Goal: Task Accomplishment & Management: Complete application form

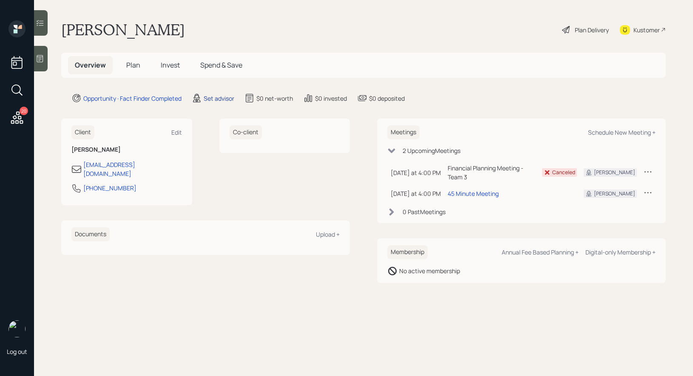
click at [219, 98] on div "Set advisor" at bounding box center [219, 98] width 31 height 9
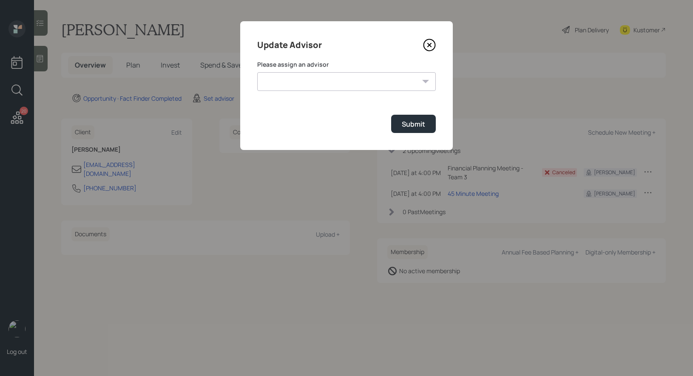
click at [308, 83] on select "[PERSON_NAME] [PERSON_NAME] [PERSON_NAME] [PERSON_NAME] End [PERSON_NAME] [PERS…" at bounding box center [346, 81] width 179 height 19
select select "8b79112e-3cfb-44f9-89e7-15267fe946c1"
click at [257, 72] on select "[PERSON_NAME] [PERSON_NAME] [PERSON_NAME] [PERSON_NAME] End [PERSON_NAME] [PERS…" at bounding box center [346, 81] width 179 height 19
click at [418, 124] on div "Submit" at bounding box center [413, 124] width 23 height 9
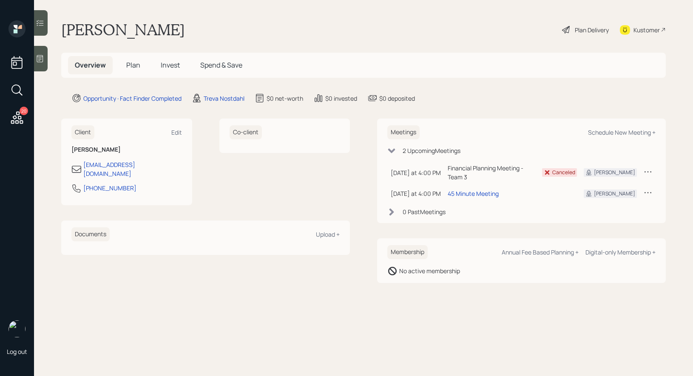
click at [41, 54] on icon at bounding box center [40, 58] width 9 height 9
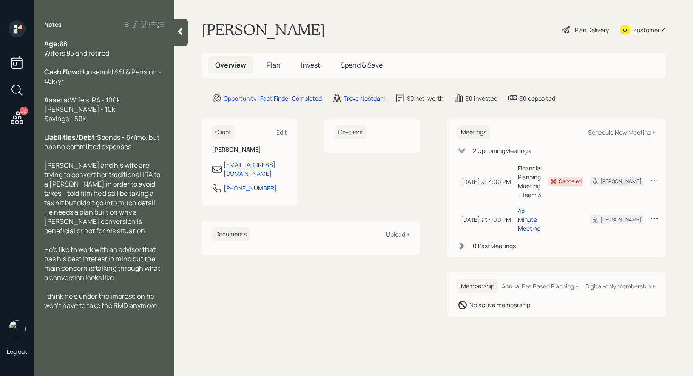
click at [273, 61] on span "Plan" at bounding box center [274, 64] width 14 height 9
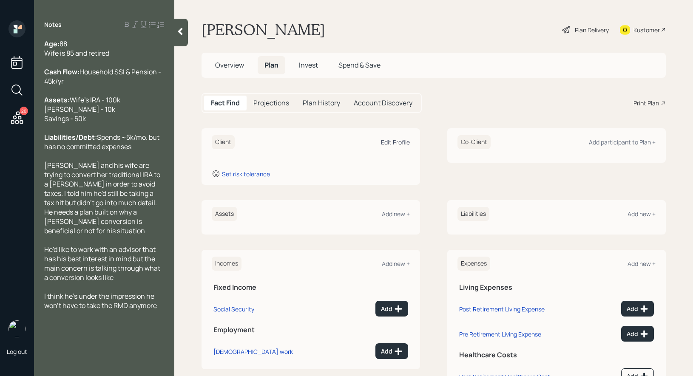
click at [393, 143] on div "Edit Profile" at bounding box center [395, 142] width 29 height 8
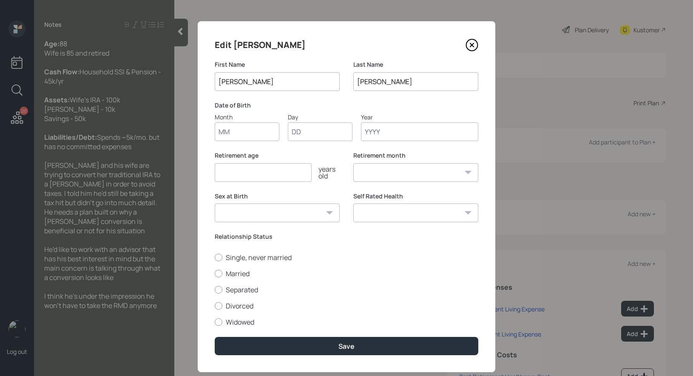
click at [248, 131] on input "Month" at bounding box center [247, 131] width 65 height 19
type input "01"
type input "1940"
select select "1"
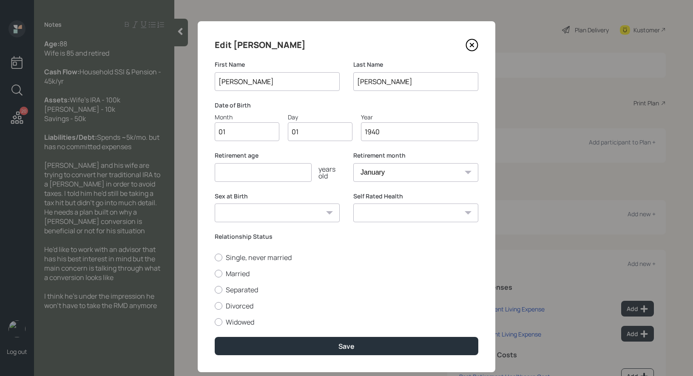
type input "1940"
click at [224, 178] on input "number" at bounding box center [263, 172] width 97 height 19
type input "67"
click at [215, 272] on div at bounding box center [219, 274] width 8 height 8
click at [215, 273] on input "Married" at bounding box center [214, 273] width 0 height 0
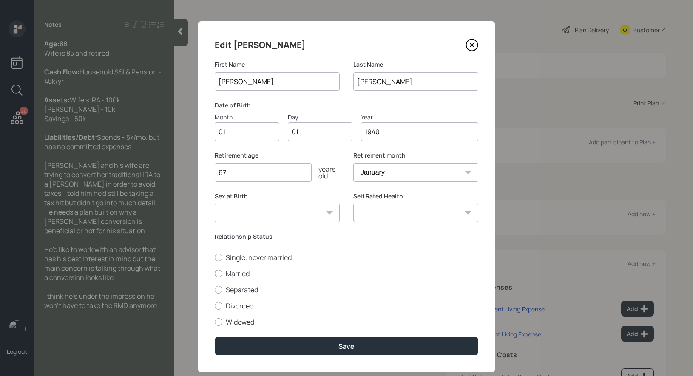
radio input "true"
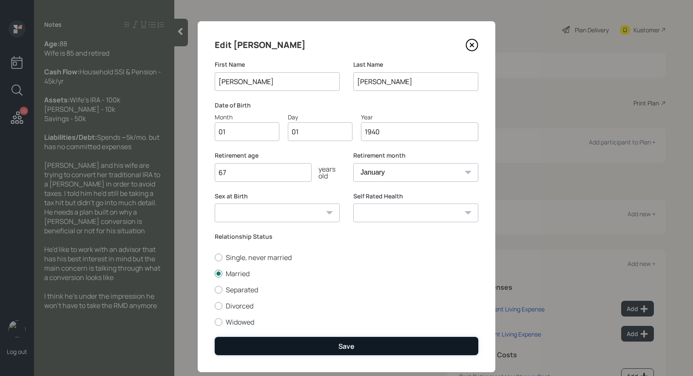
click at [241, 351] on button "Save" at bounding box center [347, 346] width 264 height 18
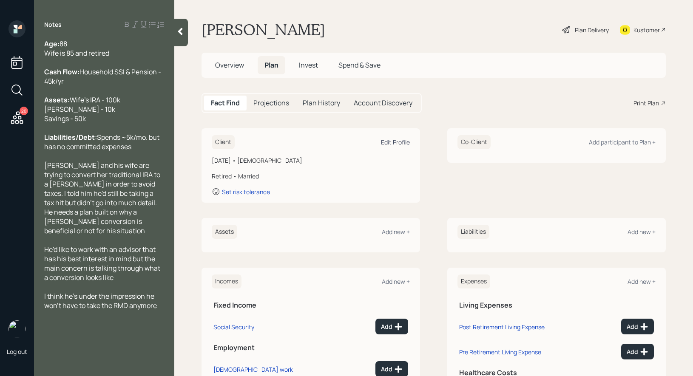
click at [393, 142] on div "Edit Profile" at bounding box center [395, 142] width 29 height 8
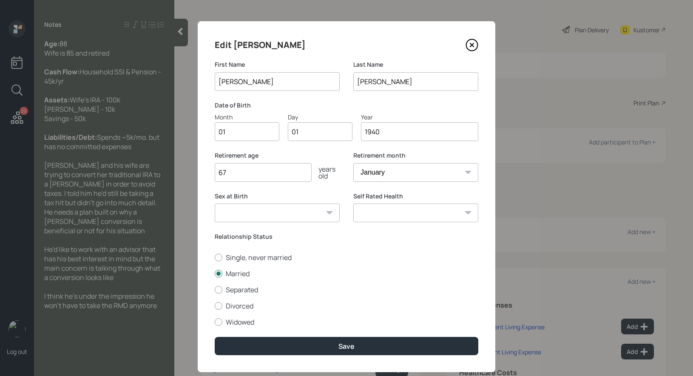
click at [390, 137] on input "1940" at bounding box center [419, 131] width 117 height 19
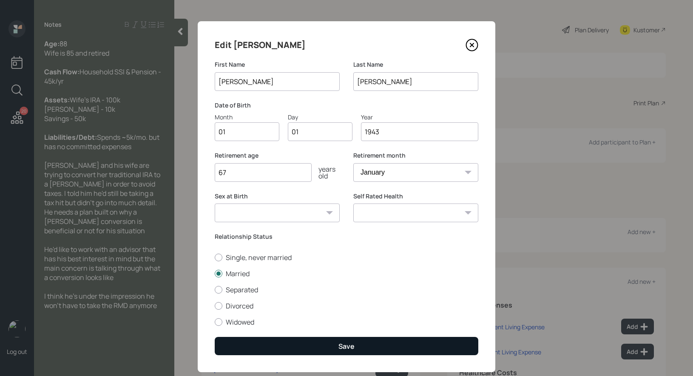
type input "1943"
click at [274, 348] on button "Save" at bounding box center [347, 346] width 264 height 18
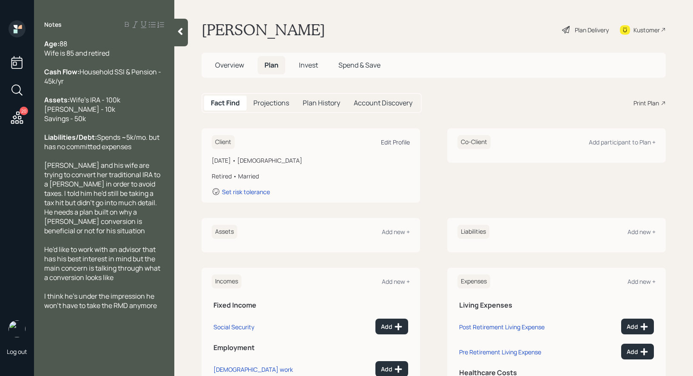
click at [404, 141] on div "Edit Profile" at bounding box center [395, 142] width 29 height 8
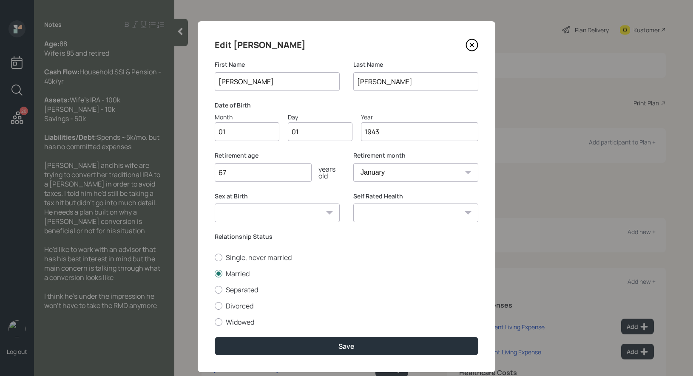
click at [394, 131] on input "1943" at bounding box center [419, 131] width 117 height 19
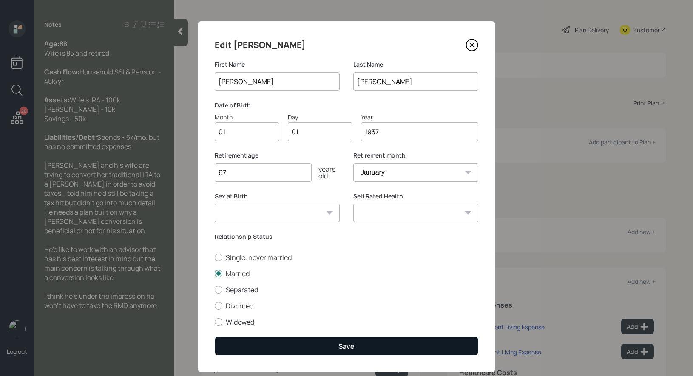
type input "1937"
click at [312, 348] on button "Save" at bounding box center [347, 346] width 264 height 18
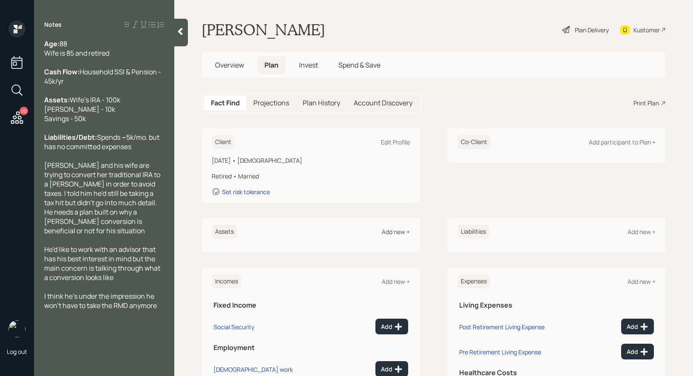
click at [391, 235] on div "Add new +" at bounding box center [396, 232] width 28 height 8
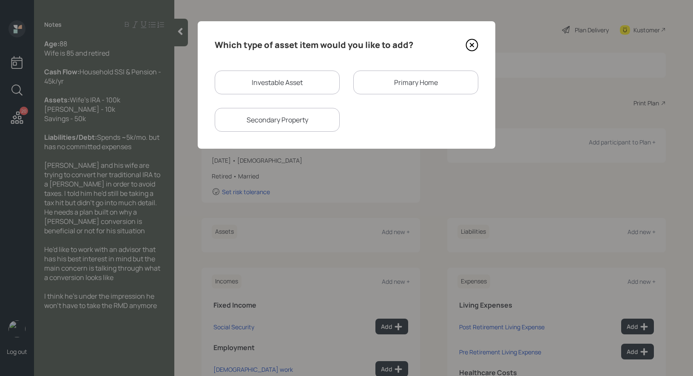
click at [307, 88] on div "Investable Asset" at bounding box center [277, 83] width 125 height 24
select select "taxable"
select select "balanced"
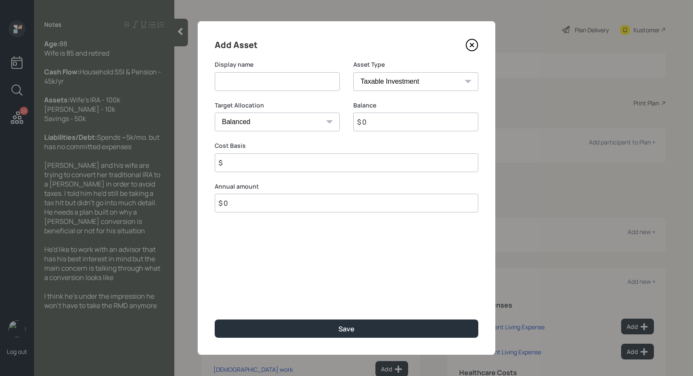
click at [313, 85] on input at bounding box center [277, 81] width 125 height 19
type input "IRA"
click at [408, 83] on select "SEP [PERSON_NAME] IRA 401(k) [PERSON_NAME] 401(k) 403(b) [PERSON_NAME] 403(b) 4…" at bounding box center [415, 81] width 125 height 19
select select "ira"
click at [353, 72] on select "SEP [PERSON_NAME] IRA 401(k) [PERSON_NAME] 401(k) 403(b) [PERSON_NAME] 403(b) 4…" at bounding box center [415, 81] width 125 height 19
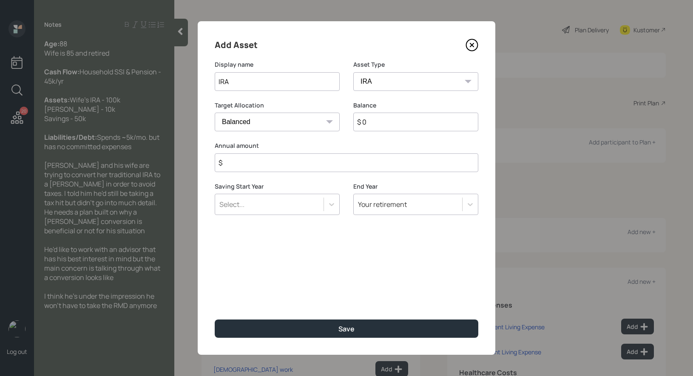
click at [307, 162] on input "$" at bounding box center [347, 163] width 264 height 19
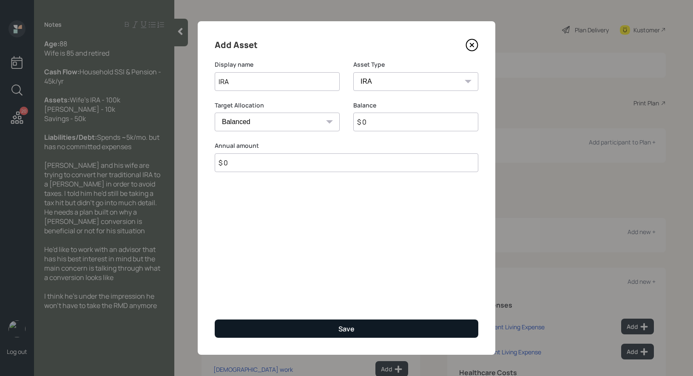
type input "$ 0"
click at [271, 330] on button "Save" at bounding box center [347, 329] width 264 height 18
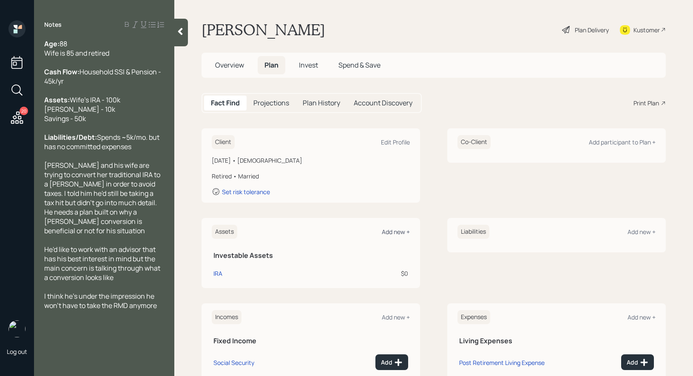
click at [398, 230] on div "Add new +" at bounding box center [396, 232] width 28 height 8
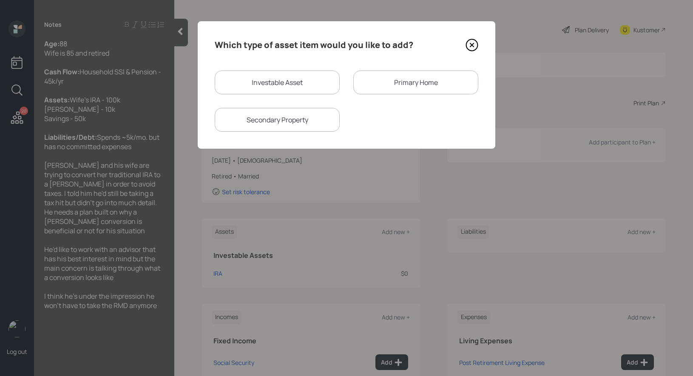
click at [296, 74] on div "Investable Asset" at bounding box center [277, 83] width 125 height 24
select select "taxable"
select select "balanced"
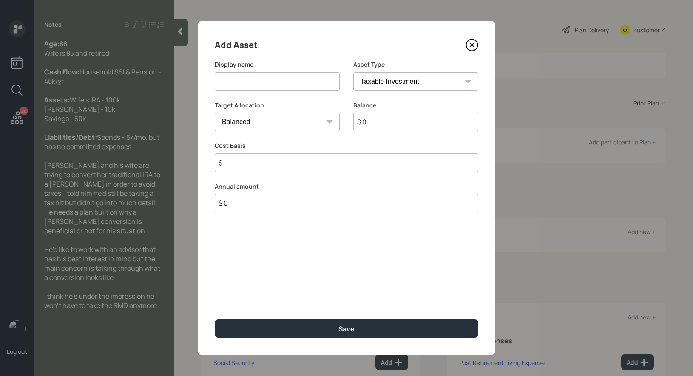
click at [281, 82] on input at bounding box center [277, 81] width 125 height 19
type input "[PERSON_NAME]"
click at [448, 79] on select "SEP [PERSON_NAME] IRA 401(k) [PERSON_NAME] 401(k) 403(b) [PERSON_NAME] 403(b) 4…" at bounding box center [415, 81] width 125 height 19
select select "roth_ira"
click at [353, 72] on select "SEP [PERSON_NAME] IRA 401(k) [PERSON_NAME] 401(k) 403(b) [PERSON_NAME] 403(b) 4…" at bounding box center [415, 81] width 125 height 19
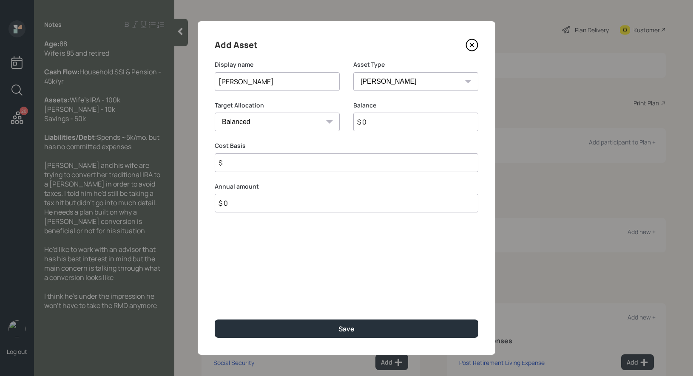
type input "$"
click at [379, 125] on input "$ 0" at bounding box center [415, 122] width 125 height 19
type input "$ 10,000"
click at [303, 170] on input "$" at bounding box center [347, 163] width 264 height 19
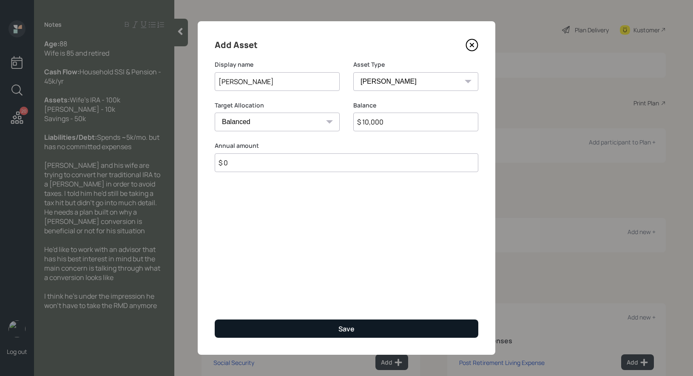
type input "$ 0"
click at [293, 334] on button "Save" at bounding box center [347, 329] width 264 height 18
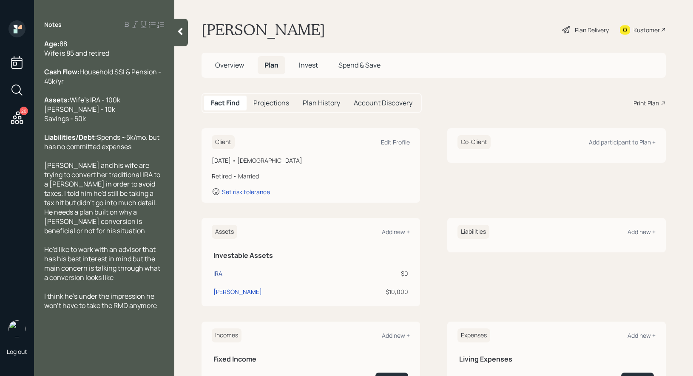
click at [220, 274] on div "IRA" at bounding box center [218, 273] width 9 height 9
select select "ira"
select select "balanced"
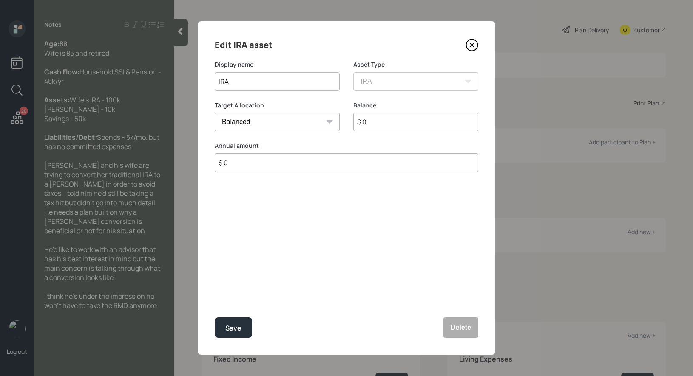
click at [379, 128] on input "$ 0" at bounding box center [415, 122] width 125 height 19
type input "$ 100,000"
click at [234, 328] on div "Save" at bounding box center [233, 328] width 16 height 11
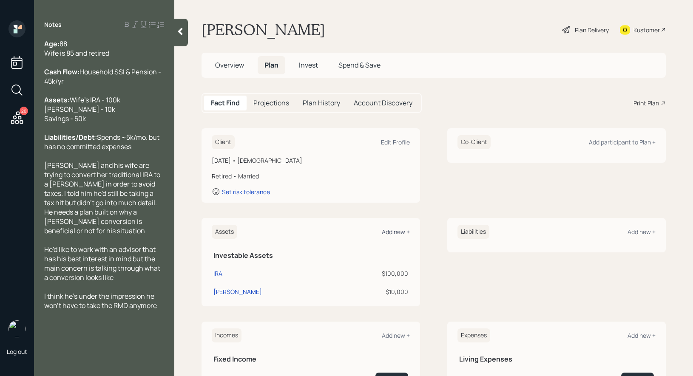
click at [402, 230] on div "Add new +" at bounding box center [396, 232] width 28 height 8
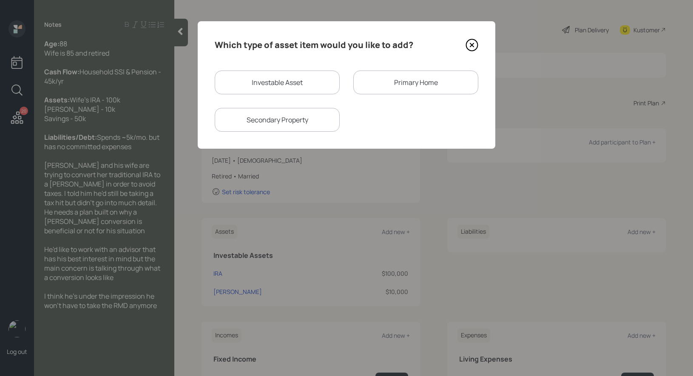
click at [268, 84] on div "Investable Asset" at bounding box center [277, 83] width 125 height 24
select select "taxable"
select select "balanced"
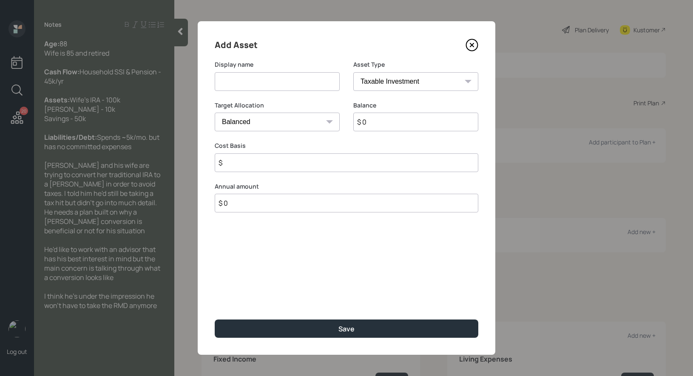
click at [265, 83] on input at bounding box center [277, 81] width 125 height 19
type input "Savings"
click at [380, 124] on input "$ 0" at bounding box center [415, 122] width 125 height 19
type input "$ 50,000"
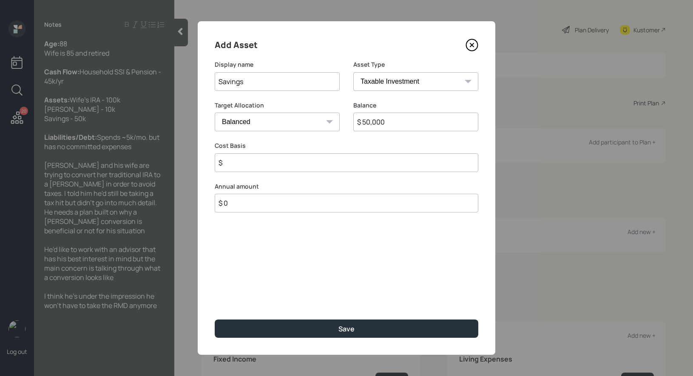
click at [292, 123] on select "Cash Conservative Balanced Aggressive" at bounding box center [277, 122] width 125 height 19
select select "uninvested"
click at [215, 113] on select "Cash Conservative Balanced Aggressive" at bounding box center [277, 122] width 125 height 19
click at [257, 171] on input "$" at bounding box center [347, 163] width 264 height 19
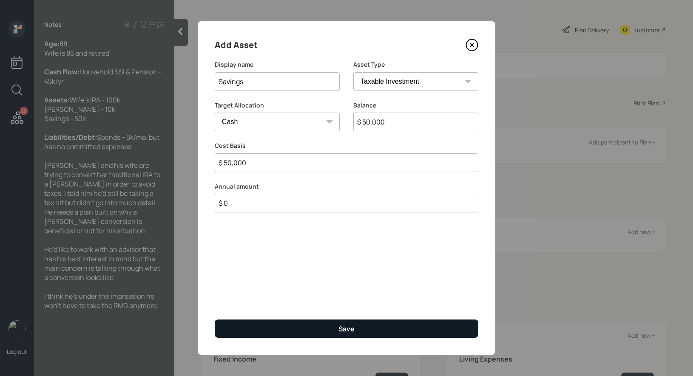
type input "$ 50,000"
click at [264, 328] on button "Save" at bounding box center [347, 329] width 264 height 18
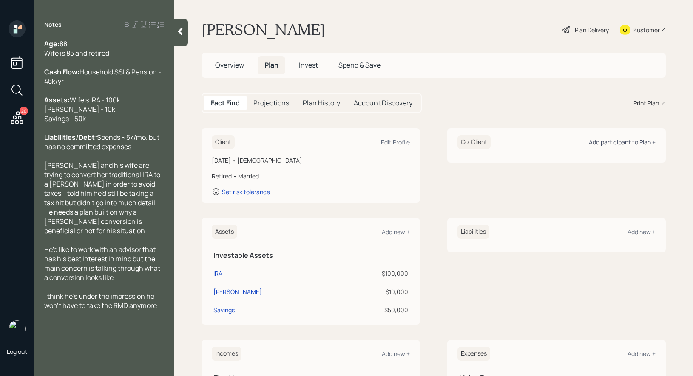
click at [637, 140] on div "Add participant to Plan +" at bounding box center [622, 142] width 67 height 8
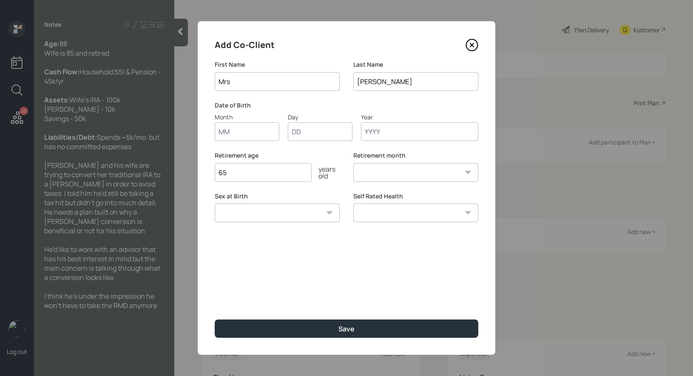
type input "Mrs"
click at [228, 133] on input "Month" at bounding box center [247, 131] width 65 height 19
type input "01"
type input "1937"
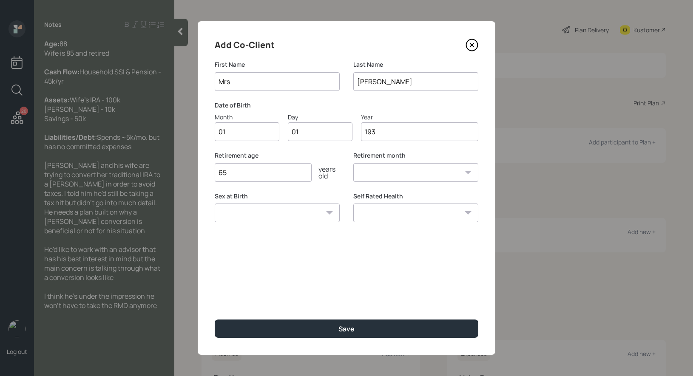
select select "1"
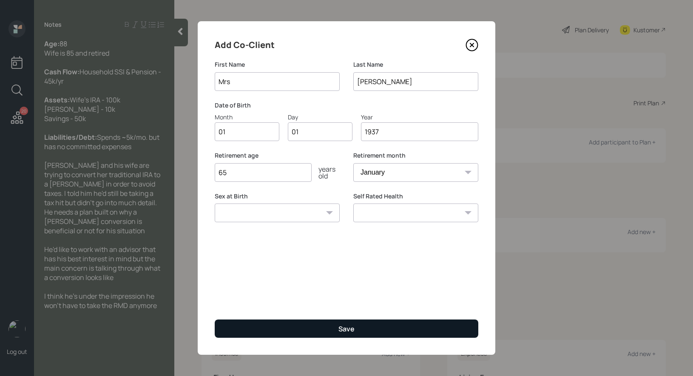
type input "1937"
click at [271, 326] on button "Save" at bounding box center [347, 329] width 264 height 18
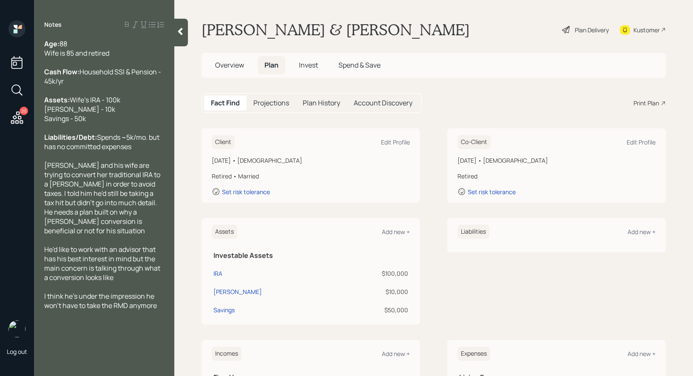
scroll to position [152, 0]
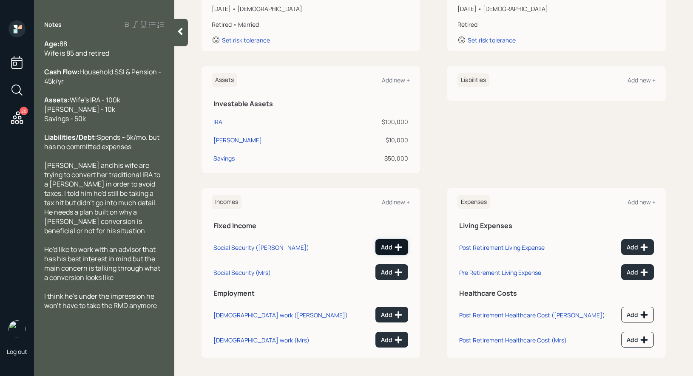
click at [395, 244] on icon at bounding box center [398, 247] width 9 height 9
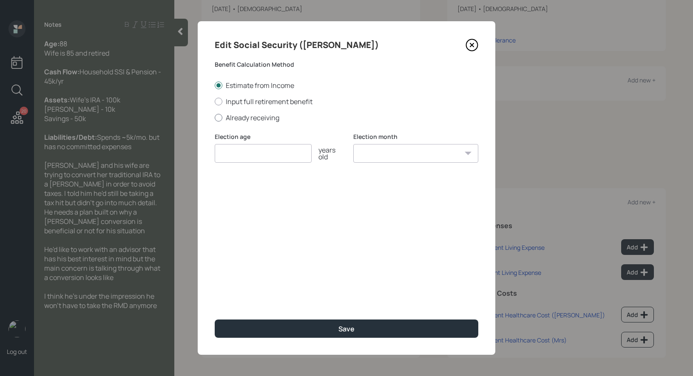
click at [222, 119] on div at bounding box center [219, 118] width 8 height 8
click at [215, 118] on input "Already receiving" at bounding box center [214, 117] width 0 height 0
radio input "true"
click at [234, 154] on input "number" at bounding box center [263, 153] width 97 height 19
type input "67"
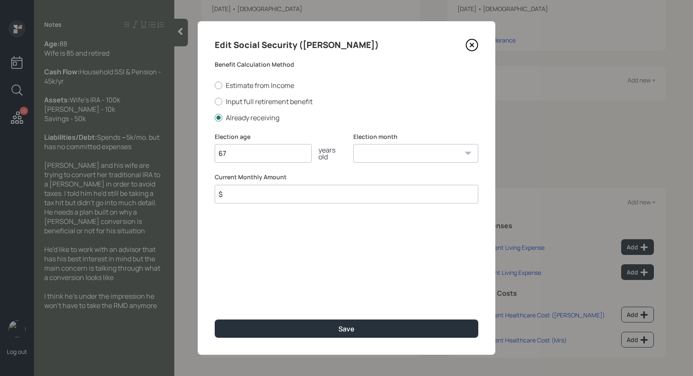
click at [366, 151] on select "January February March April May June July August September October November De…" at bounding box center [415, 153] width 125 height 19
select select "1"
click at [353, 144] on select "January February March April May June July August September October November De…" at bounding box center [415, 153] width 125 height 19
click at [305, 198] on input "$" at bounding box center [347, 194] width 264 height 19
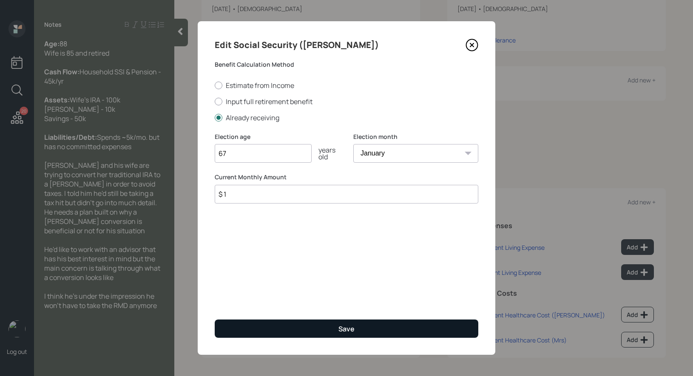
type input "$ 1"
click at [293, 330] on button "Save" at bounding box center [347, 329] width 264 height 18
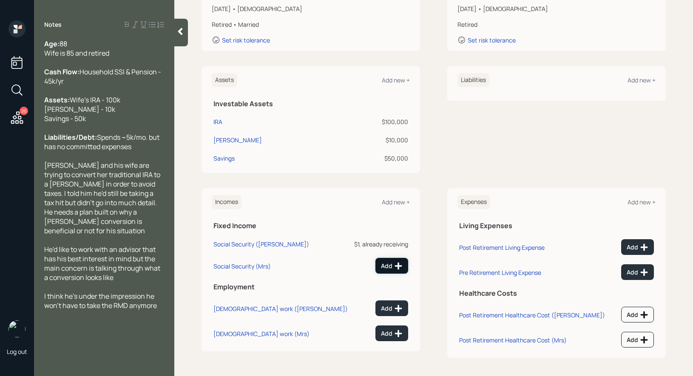
click at [391, 266] on div "Add" at bounding box center [392, 266] width 22 height 9
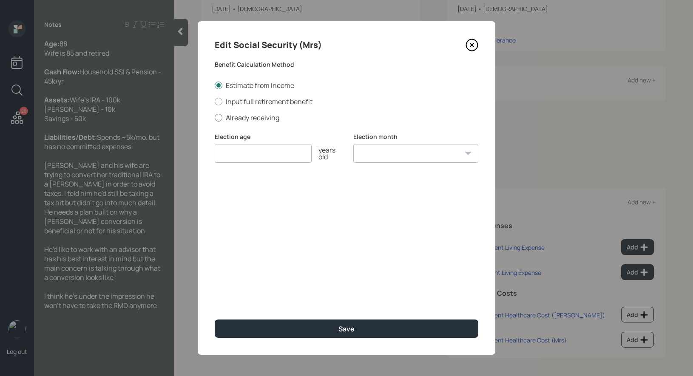
click at [220, 119] on div at bounding box center [219, 118] width 8 height 8
click at [215, 118] on input "Already receiving" at bounding box center [214, 117] width 0 height 0
radio input "true"
click at [236, 155] on input "number" at bounding box center [263, 153] width 97 height 19
type input "67"
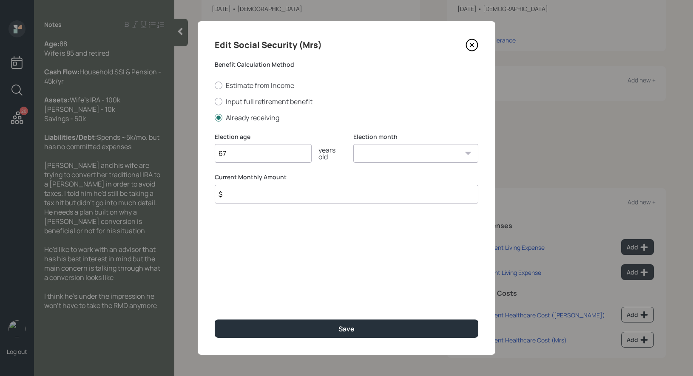
click at [377, 155] on select "January February March April May June July August September October November De…" at bounding box center [415, 153] width 125 height 19
select select "1"
click at [353, 144] on select "January February March April May June July August September October November De…" at bounding box center [415, 153] width 125 height 19
click at [299, 195] on input "$" at bounding box center [347, 194] width 264 height 19
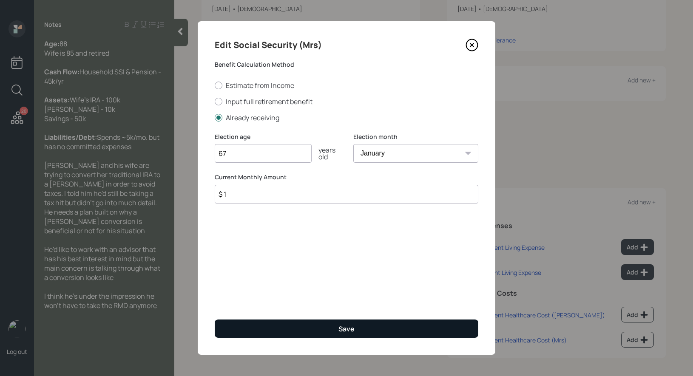
type input "$ 1"
click at [279, 328] on button "Save" at bounding box center [347, 329] width 264 height 18
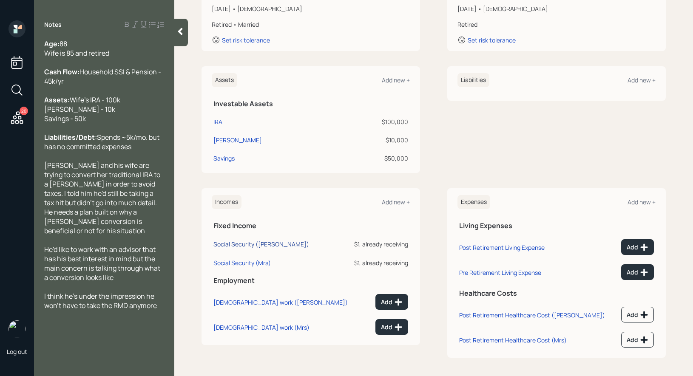
click at [234, 245] on div "Social Security ([PERSON_NAME])" at bounding box center [262, 244] width 96 height 8
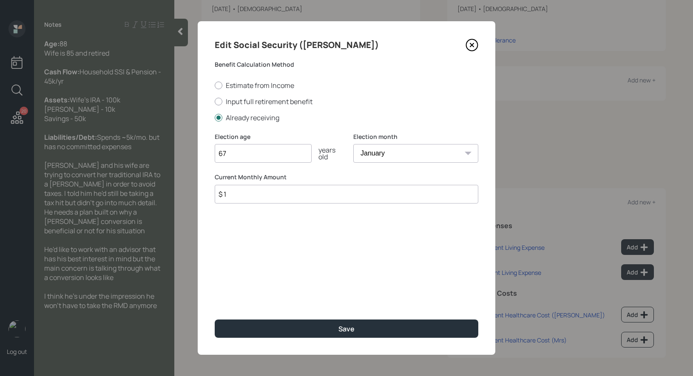
click at [368, 196] on input "$ 1" at bounding box center [347, 194] width 264 height 19
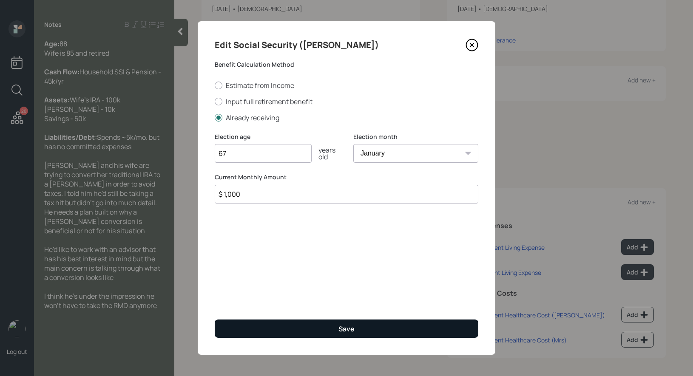
type input "$ 1,000"
click at [340, 329] on div "Save" at bounding box center [347, 329] width 16 height 9
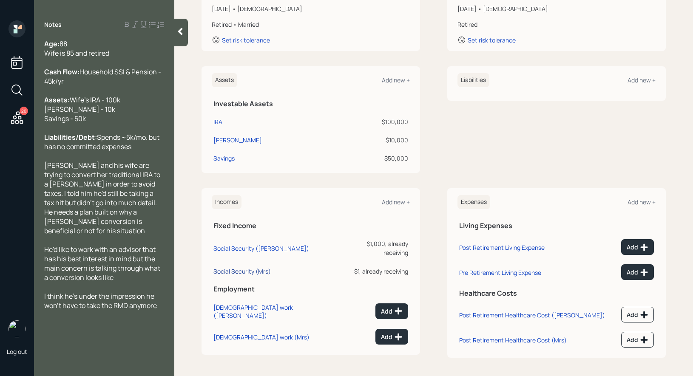
click at [248, 268] on div "Social Security (Mrs)" at bounding box center [242, 272] width 57 height 8
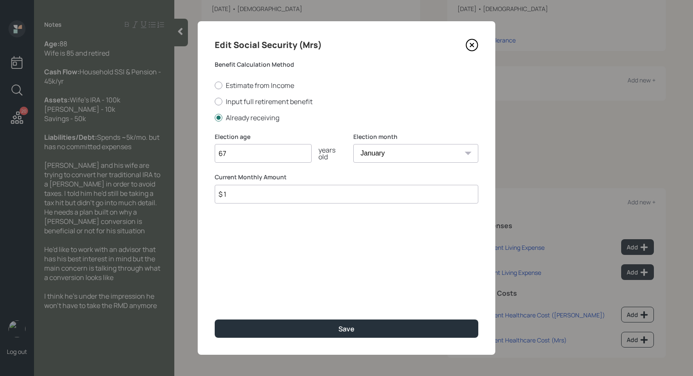
click at [327, 197] on input "$ 1" at bounding box center [347, 194] width 264 height 19
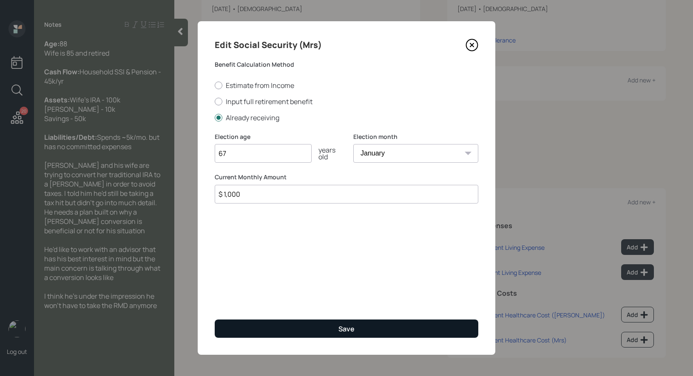
type input "$ 1,000"
click at [320, 330] on button "Save" at bounding box center [347, 329] width 264 height 18
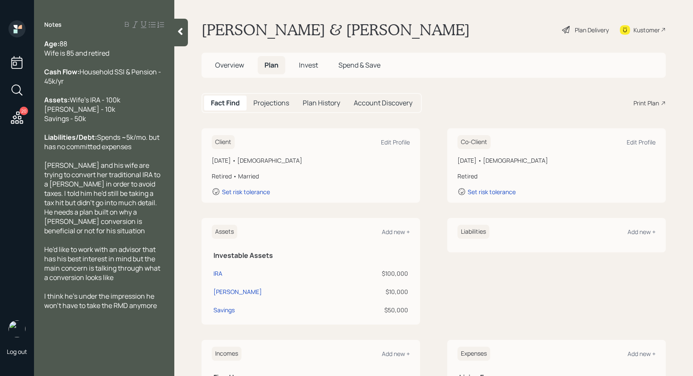
click at [268, 99] on h5 "Projections" at bounding box center [272, 103] width 36 height 8
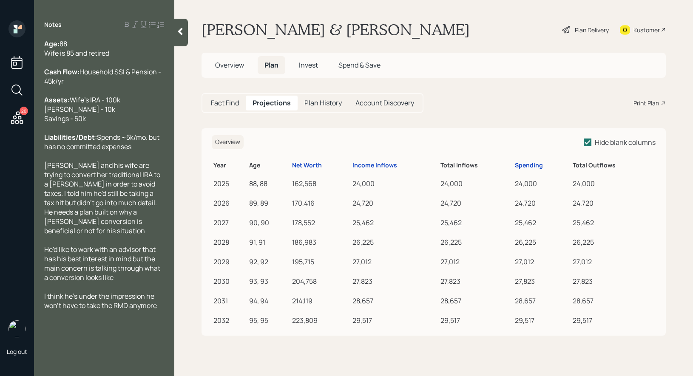
click at [221, 102] on h5 "Fact Find" at bounding box center [225, 103] width 28 height 8
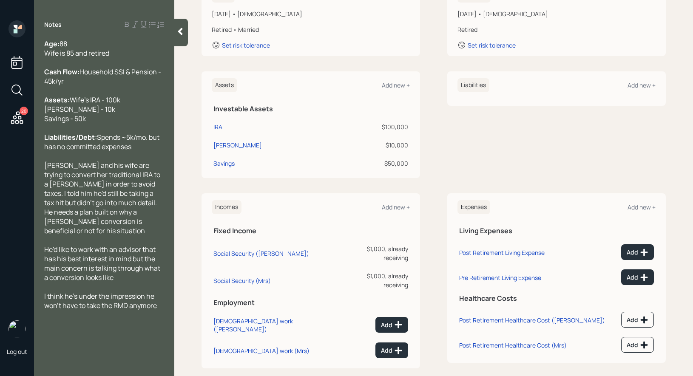
scroll to position [152, 0]
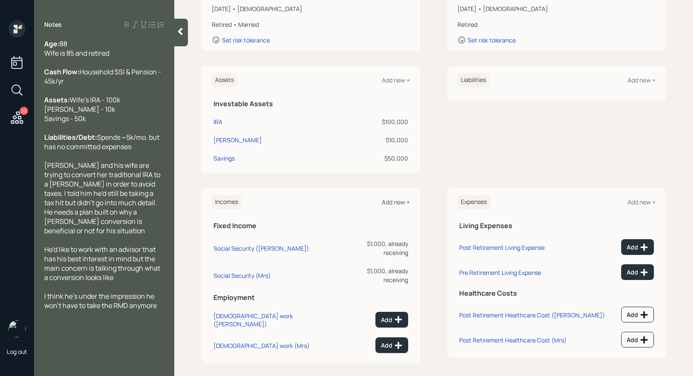
click at [393, 201] on div "Add new +" at bounding box center [396, 202] width 28 height 8
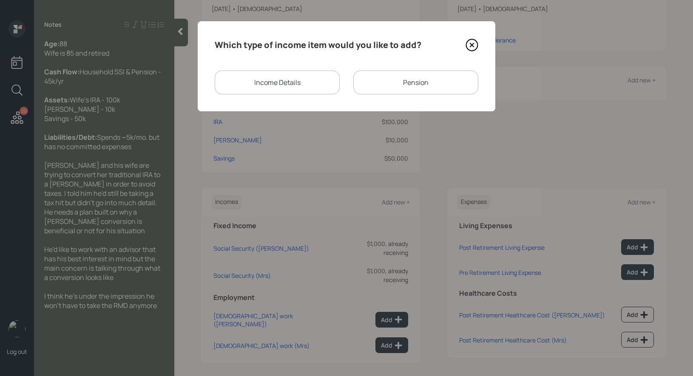
click at [383, 84] on div "Pension" at bounding box center [415, 83] width 125 height 24
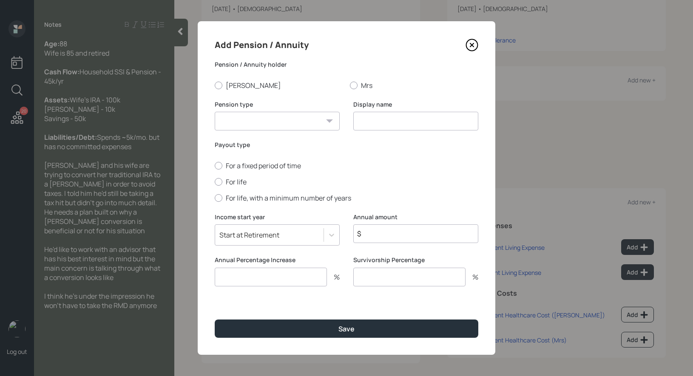
click at [310, 121] on select "Pension Annuity" at bounding box center [277, 121] width 125 height 19
select select "pension"
click at [215, 112] on select "Pension Annuity" at bounding box center [277, 121] width 125 height 19
click at [373, 236] on input "$" at bounding box center [415, 234] width 125 height 19
type input "$ 21,000"
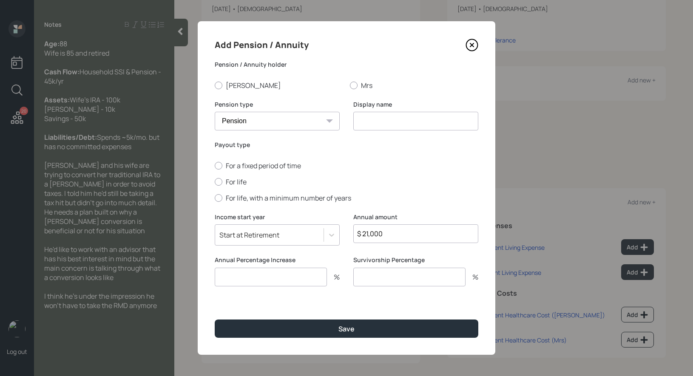
click at [370, 127] on input at bounding box center [415, 121] width 125 height 19
type input "Pension"
click at [241, 277] on input "number" at bounding box center [271, 277] width 112 height 19
type input "0"
click at [361, 277] on input "number" at bounding box center [409, 277] width 112 height 19
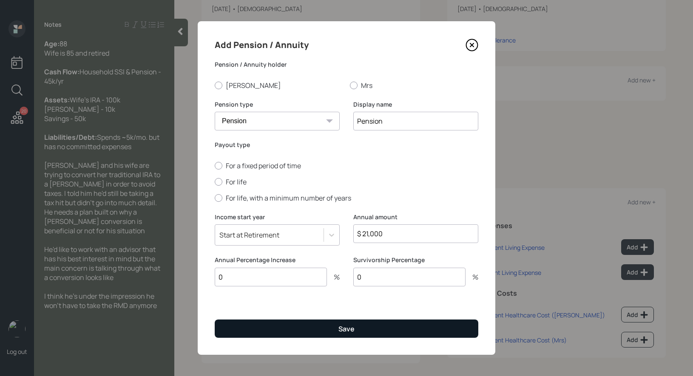
type input "0"
click at [329, 330] on button "Save" at bounding box center [347, 329] width 264 height 18
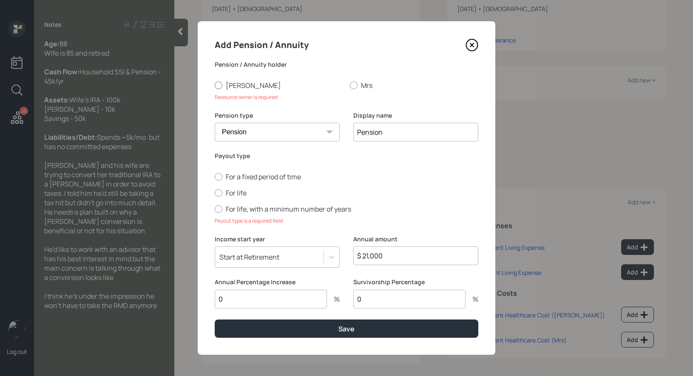
click at [219, 81] on label "[PERSON_NAME]" at bounding box center [279, 85] width 128 height 9
click at [215, 85] on input "[PERSON_NAME]" at bounding box center [214, 85] width 0 height 0
radio input "true"
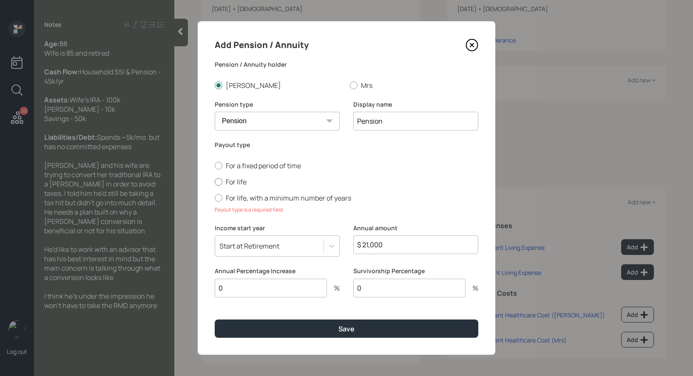
click at [219, 184] on div at bounding box center [219, 182] width 8 height 8
click at [215, 182] on input "For life" at bounding box center [214, 182] width 0 height 0
radio input "true"
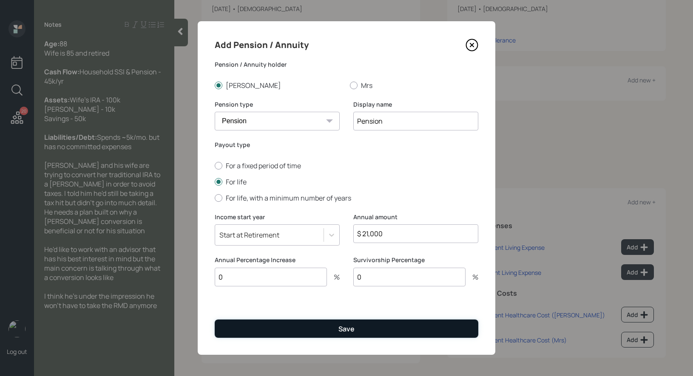
click at [268, 330] on button "Save" at bounding box center [347, 329] width 264 height 18
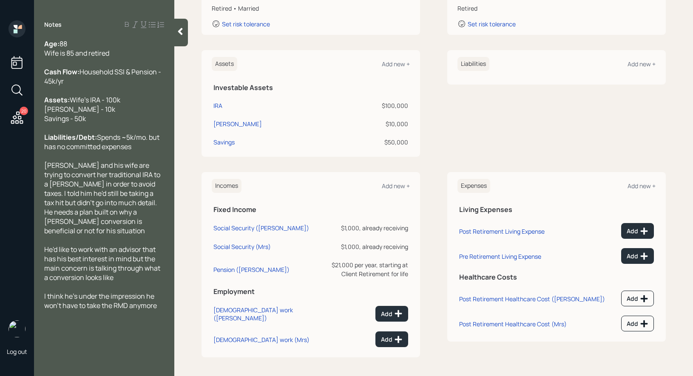
scroll to position [177, 0]
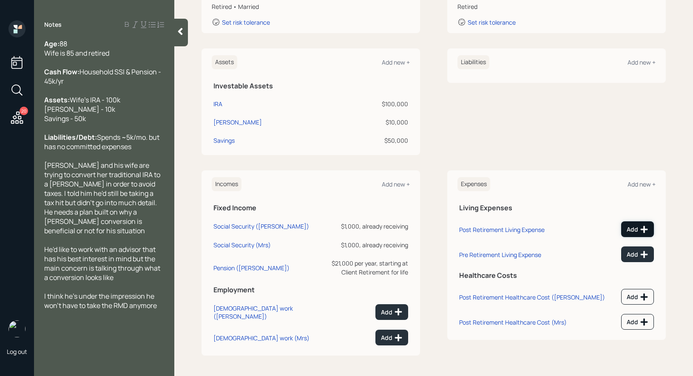
click at [633, 225] on div "Add" at bounding box center [638, 229] width 22 height 9
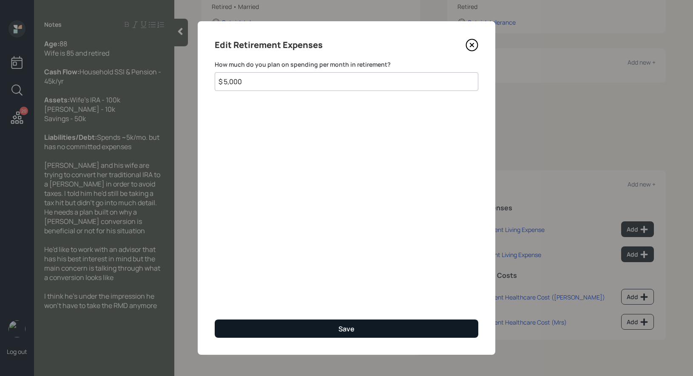
type input "$ 5,000"
click at [265, 328] on button "Save" at bounding box center [347, 329] width 264 height 18
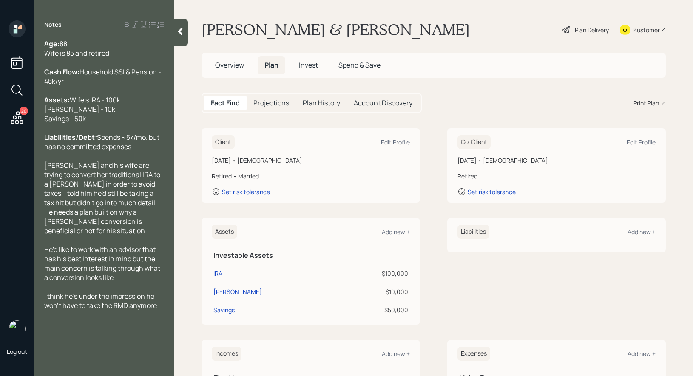
click at [592, 29] on div "Plan Delivery" at bounding box center [592, 30] width 34 height 9
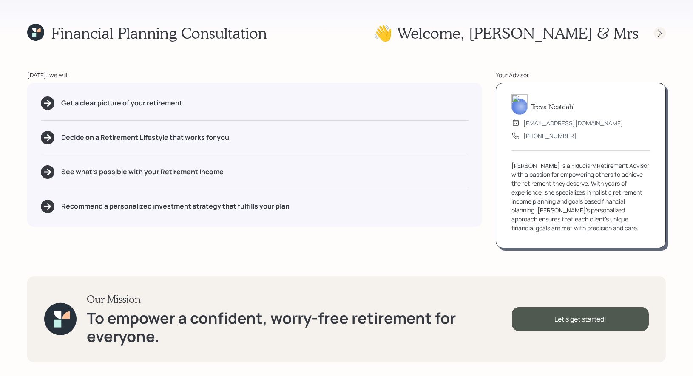
click at [656, 34] on icon at bounding box center [660, 33] width 9 height 9
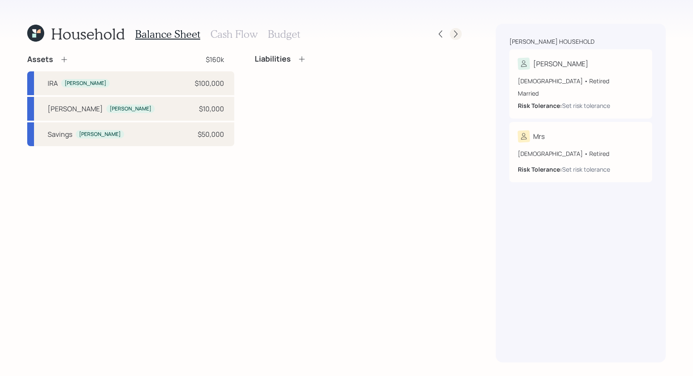
click at [458, 36] on icon at bounding box center [456, 34] width 9 height 9
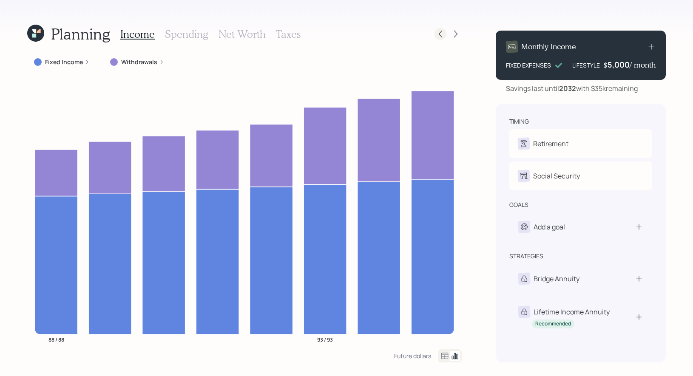
click at [437, 31] on icon at bounding box center [440, 34] width 9 height 9
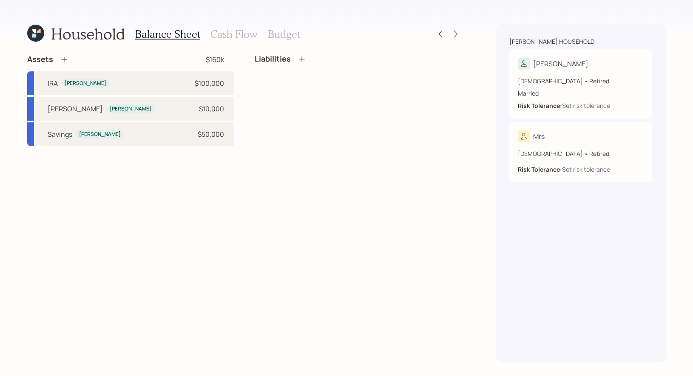
click at [37, 35] on icon at bounding box center [35, 33] width 17 height 17
